Goal: Information Seeking & Learning: Find specific fact

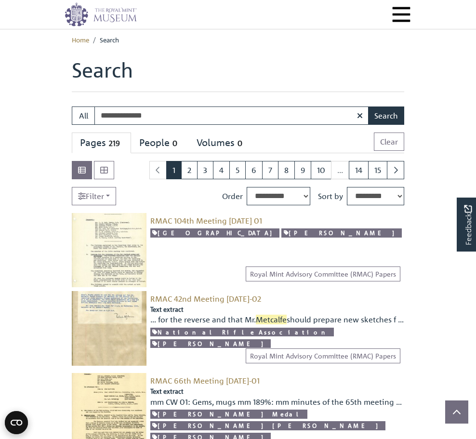
click at [176, 112] on input "**********" at bounding box center [231, 116] width 275 height 18
type input "**********"
click at [312, 107] on button "Search" at bounding box center [386, 116] width 36 height 18
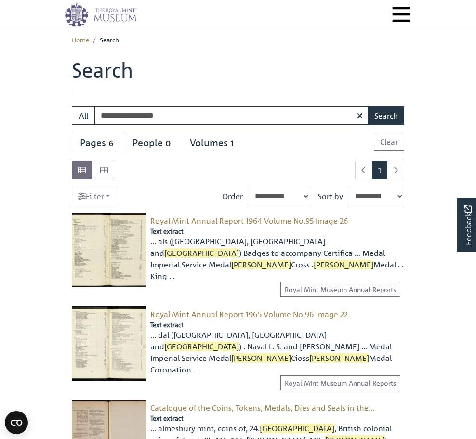
click at [124, 230] on img at bounding box center [109, 250] width 75 height 75
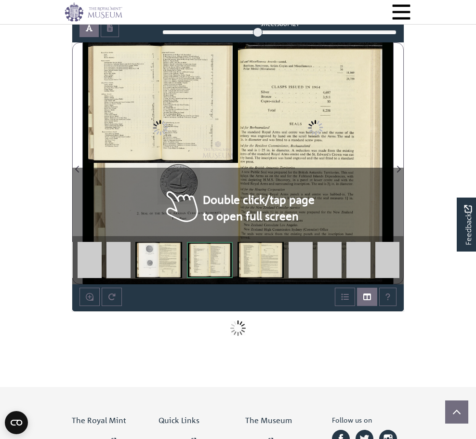
scroll to position [172, 0]
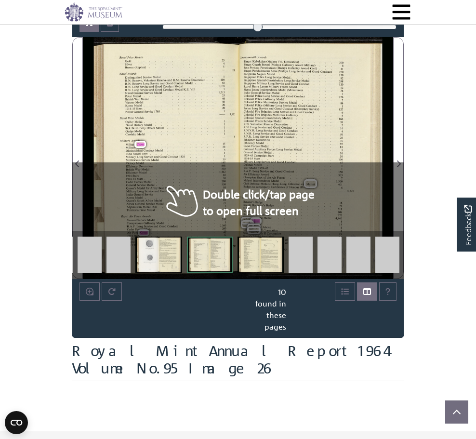
click at [154, 250] on img at bounding box center [158, 255] width 46 height 36
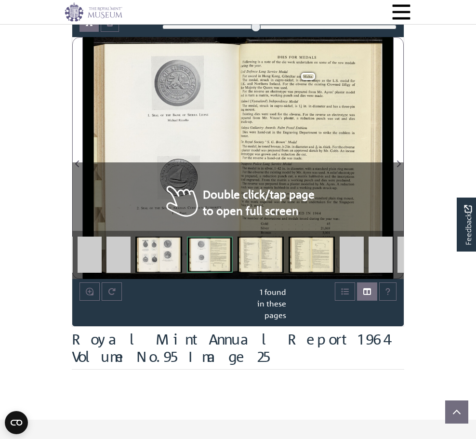
click at [154, 250] on img at bounding box center [158, 255] width 46 height 36
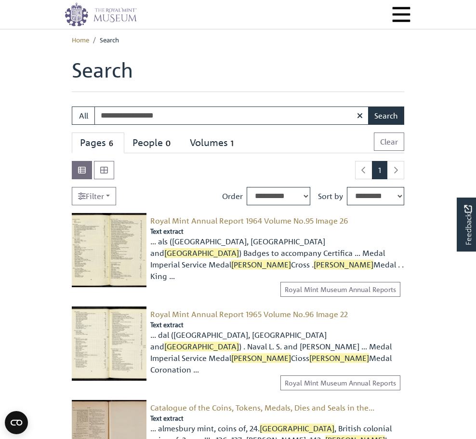
click at [117, 261] on img at bounding box center [109, 250] width 75 height 75
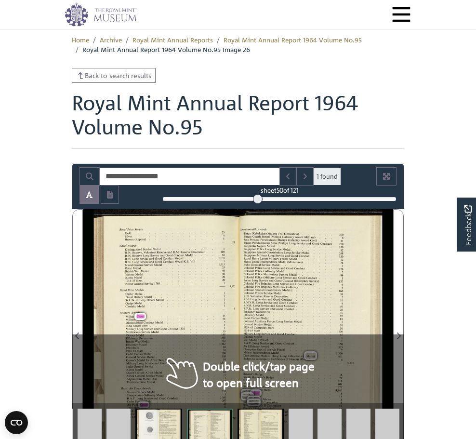
click at [242, 363] on div "Commonwealth A wards [GEOGRAPHIC_DATA] (Malaya Vol. Decoration) . Pingat Gagah …" at bounding box center [243, 330] width 299 height 242
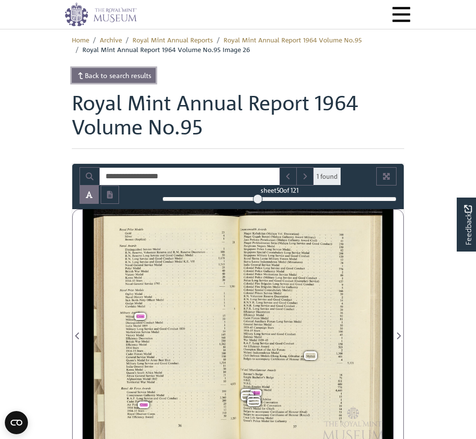
click at [116, 73] on link "Back to search results" at bounding box center [114, 75] width 84 height 15
click at [120, 19] on img at bounding box center [101, 14] width 72 height 24
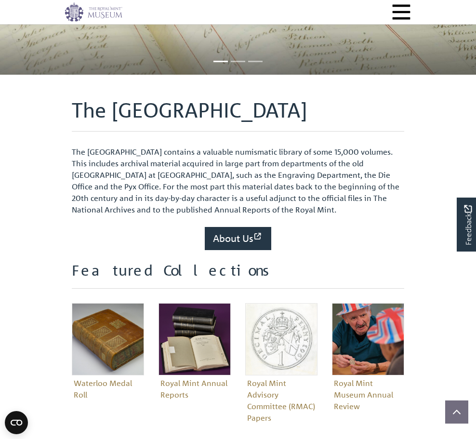
scroll to position [87, 0]
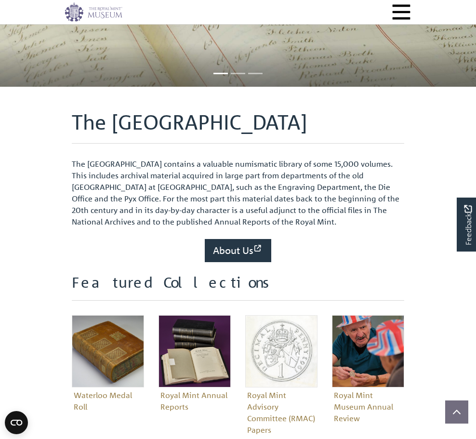
click at [399, 11] on span "Menu" at bounding box center [401, 12] width 20 height 20
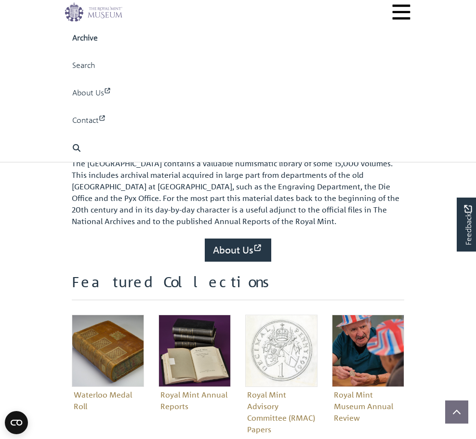
scroll to position [86, 0]
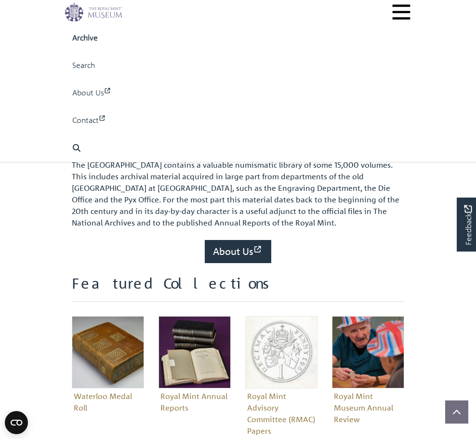
click at [46, 212] on body "Menu Archive Search About Us Contact" at bounding box center [238, 397] width 476 height 967
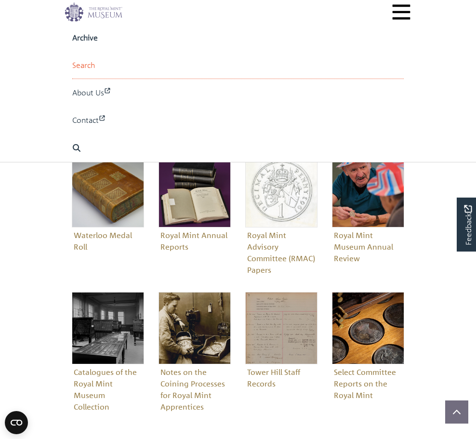
scroll to position [20, 0]
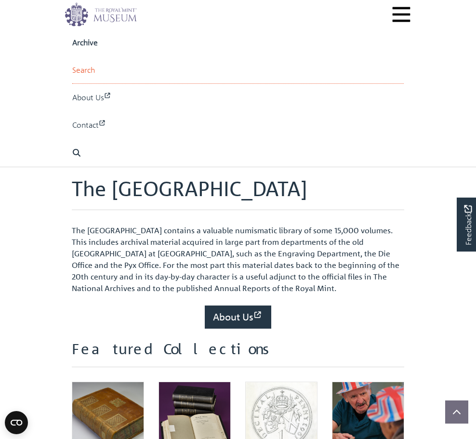
click at [85, 69] on link "Search" at bounding box center [238, 69] width 332 height 27
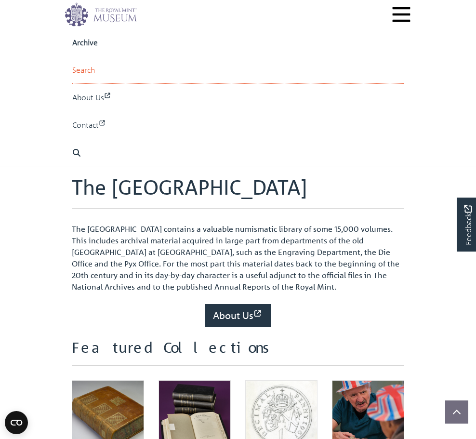
click at [119, 72] on link "Search" at bounding box center [238, 69] width 332 height 27
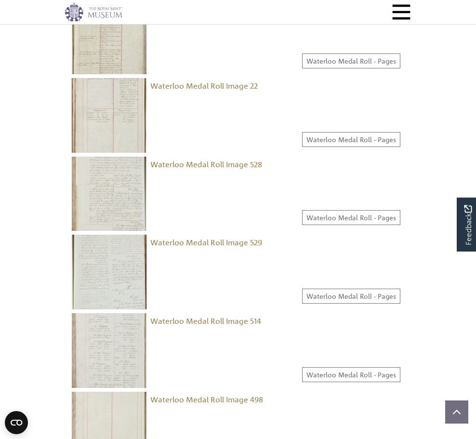
scroll to position [524, 0]
